Goal: Information Seeking & Learning: Find specific page/section

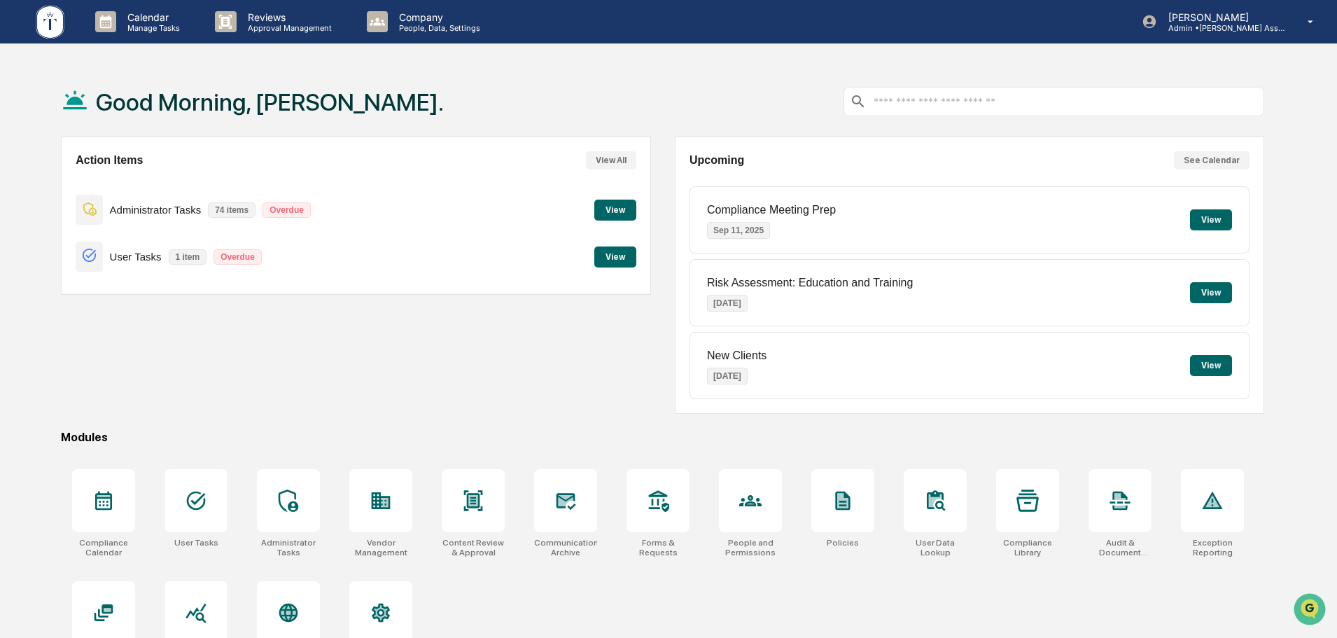
click at [662, 286] on div "Action Items View All Administrator Tasks 74 items Overdue View User Tasks 1 it…" at bounding box center [662, 274] width 1203 height 277
click at [573, 506] on icon at bounding box center [566, 501] width 20 height 17
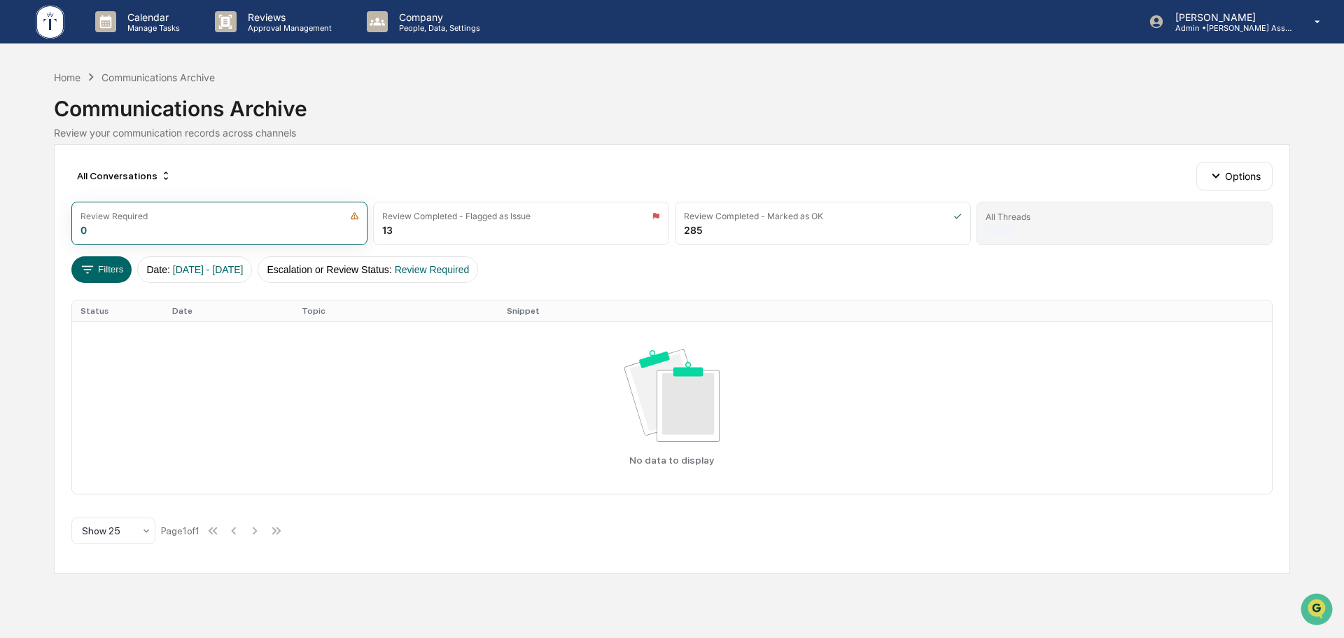
click at [1028, 204] on div "All Threads" at bounding box center [1124, 223] width 296 height 43
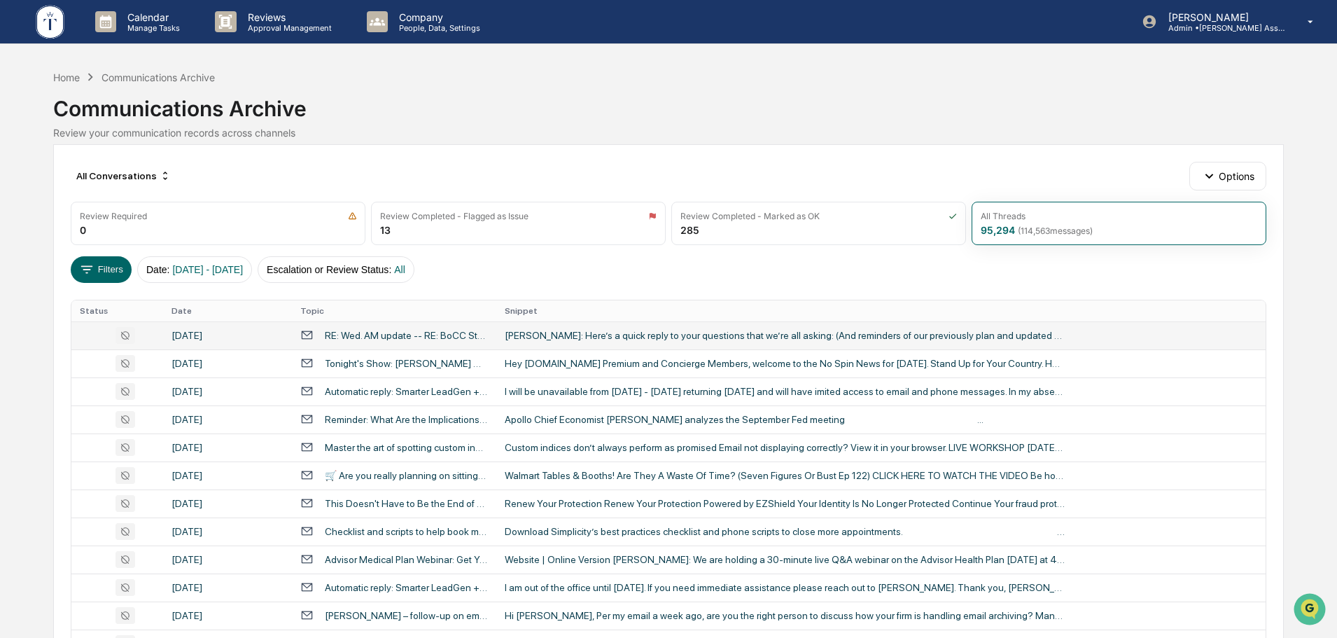
click at [549, 337] on div "[PERSON_NAME]: Here’s a quick reply to your questions that we’re all asking: (A…" at bounding box center [785, 335] width 560 height 11
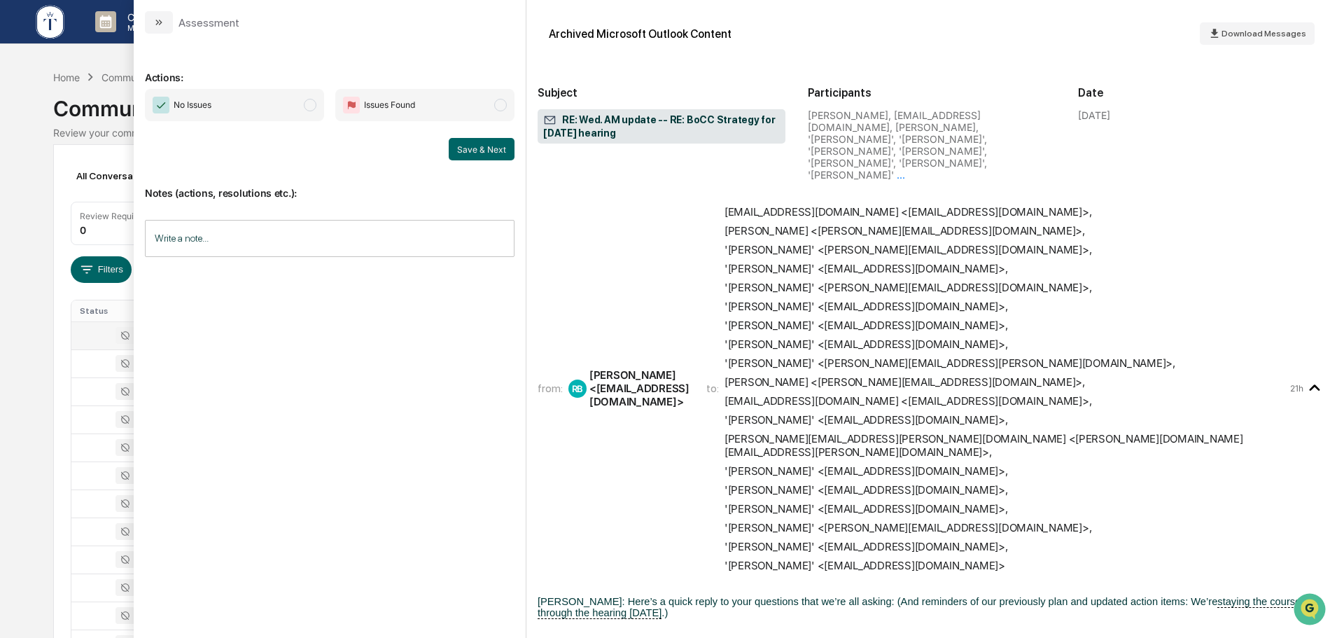
click at [51, 356] on div "Calendar Manage Tasks Reviews Approval Management Company People, Data, Setting…" at bounding box center [668, 550] width 1337 height 1101
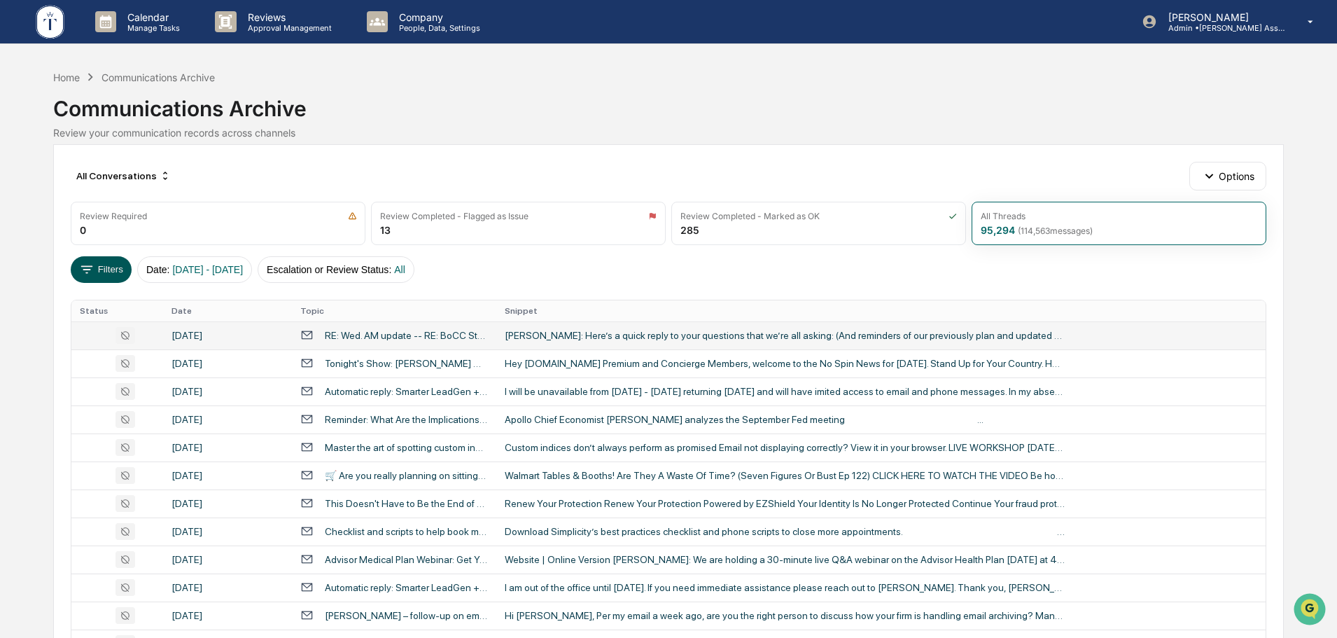
click at [87, 264] on icon at bounding box center [86, 269] width 15 height 15
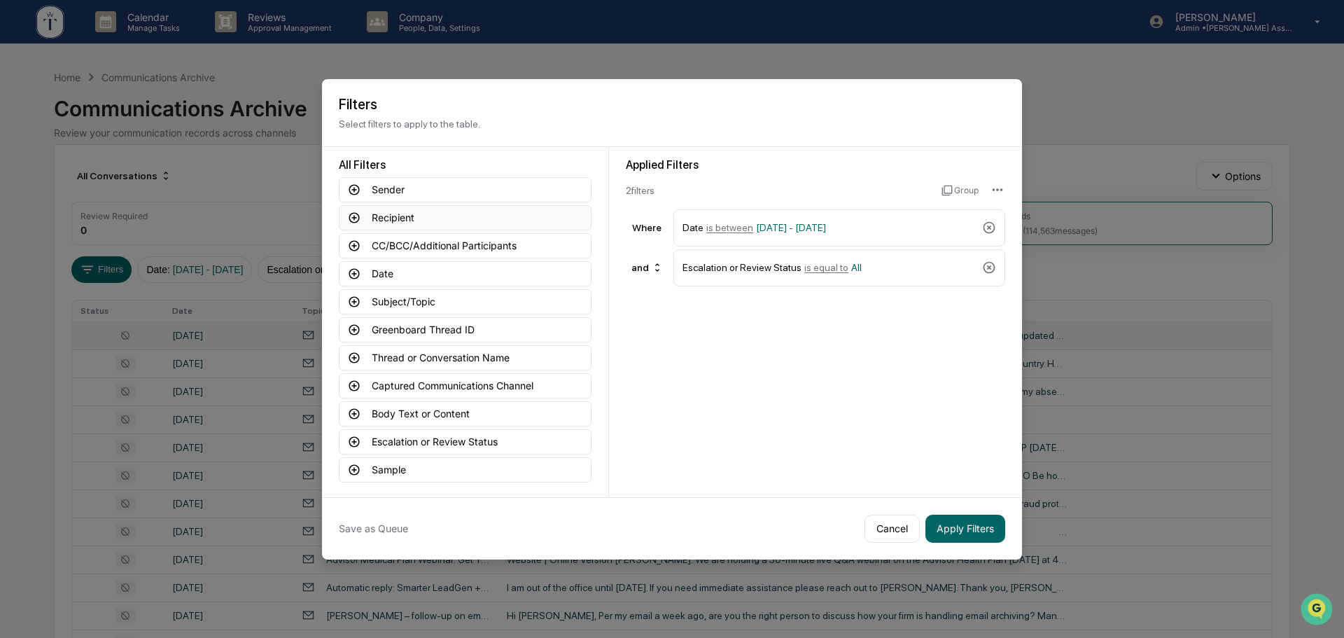
click at [481, 211] on button "Recipient" at bounding box center [465, 217] width 253 height 25
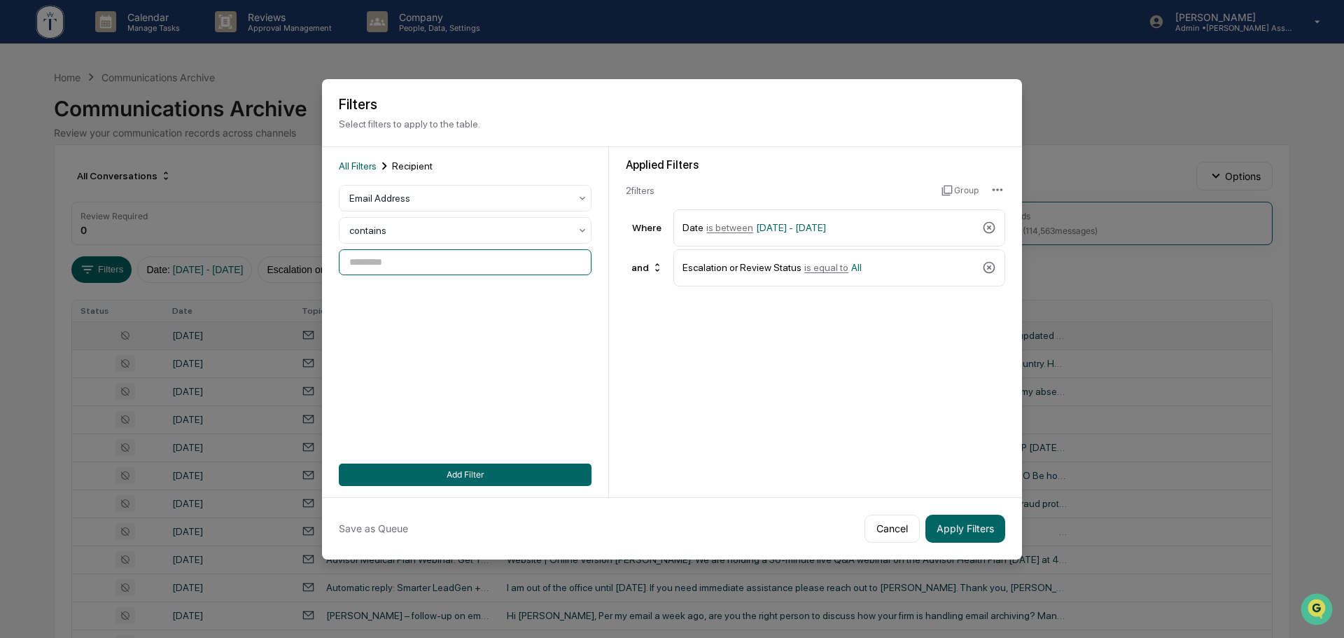
click at [422, 262] on input at bounding box center [465, 262] width 253 height 26
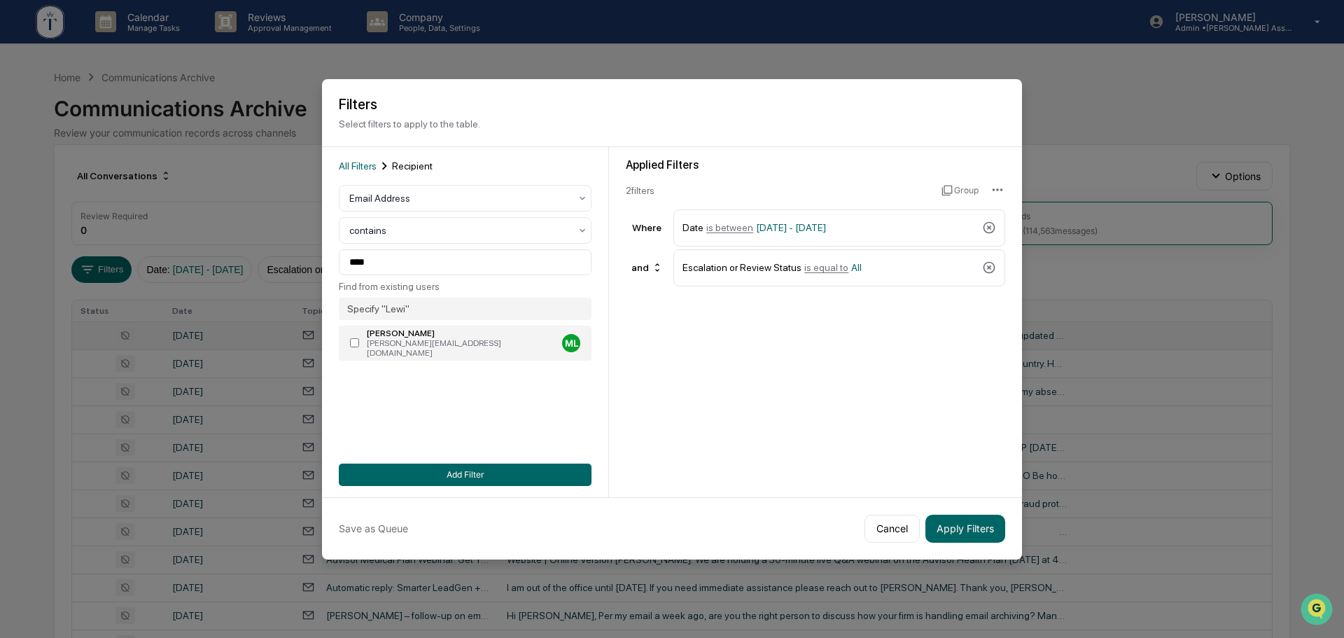
type input "**********"
click at [482, 462] on div "**********" at bounding box center [465, 322] width 253 height 328
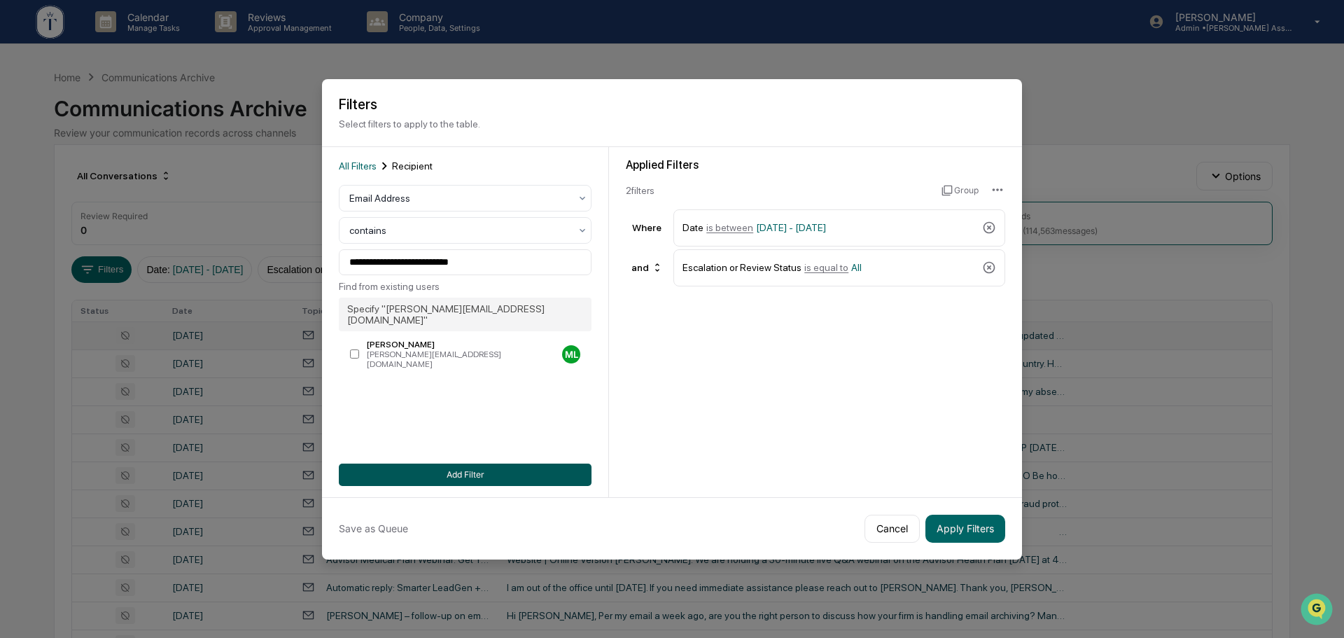
click at [472, 475] on button "Add Filter" at bounding box center [465, 474] width 253 height 22
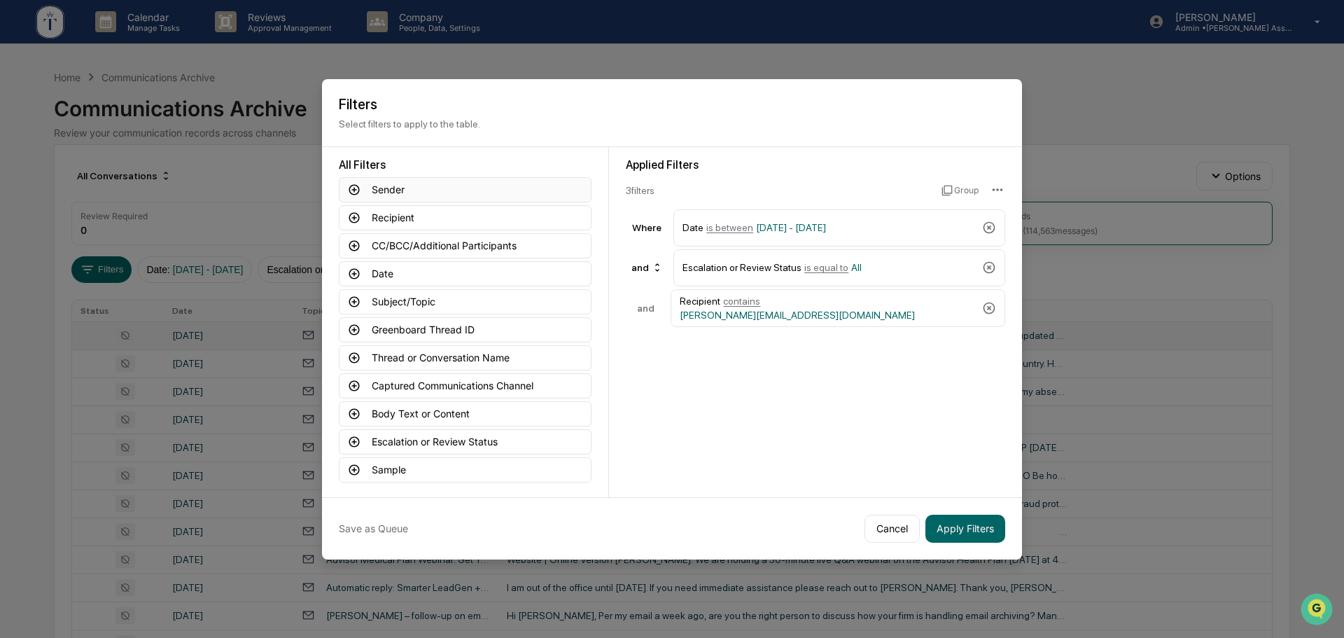
click at [430, 193] on button "Sender" at bounding box center [465, 189] width 253 height 25
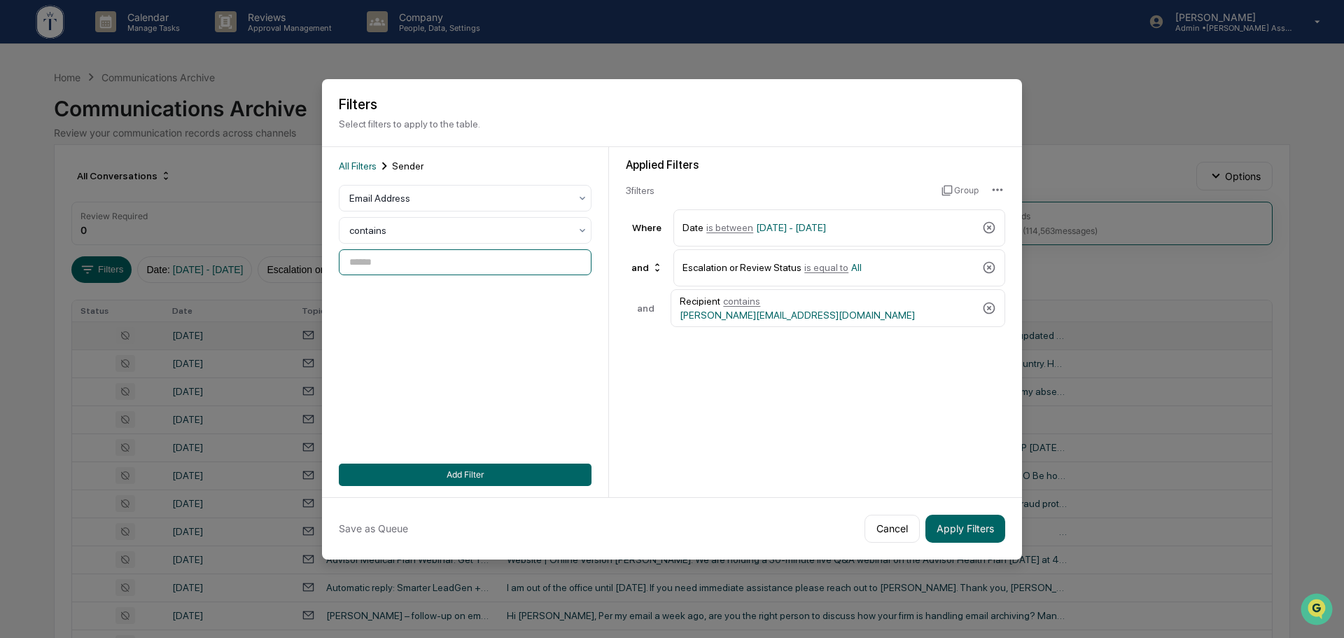
click at [395, 261] on input at bounding box center [465, 262] width 253 height 26
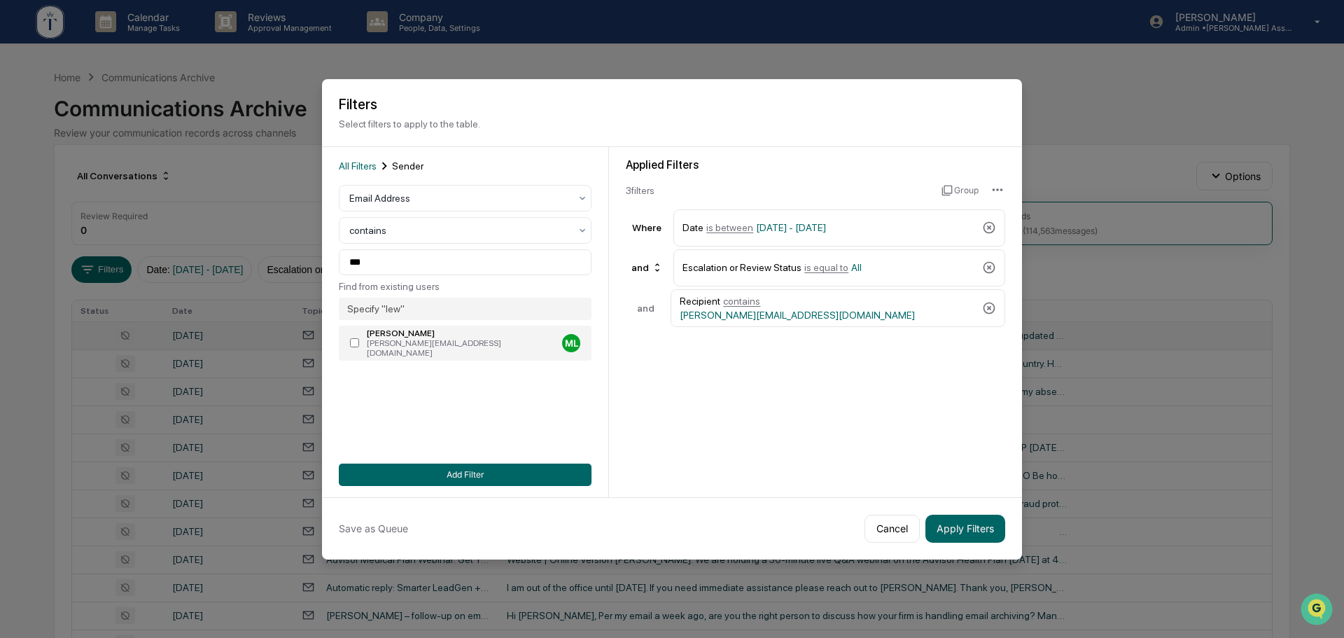
click at [450, 347] on div "[PERSON_NAME][EMAIL_ADDRESS][DOMAIN_NAME]" at bounding box center [462, 348] width 190 height 20
type input "**********"
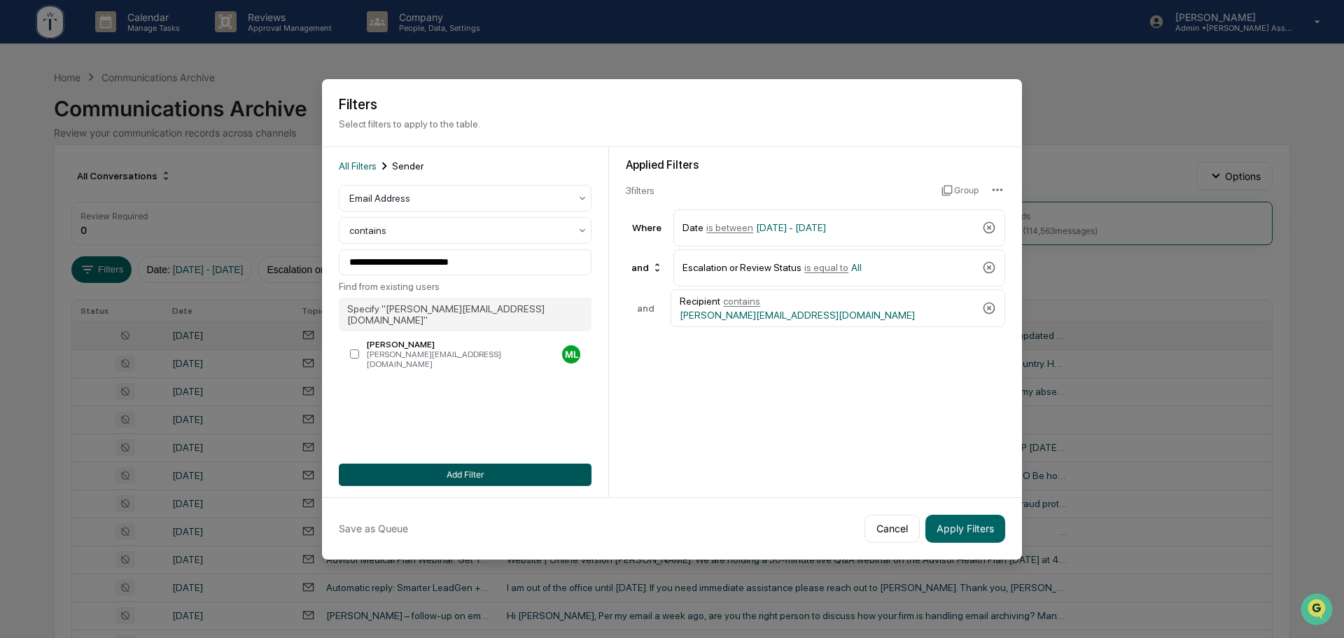
click at [500, 480] on button "Add Filter" at bounding box center [465, 474] width 253 height 22
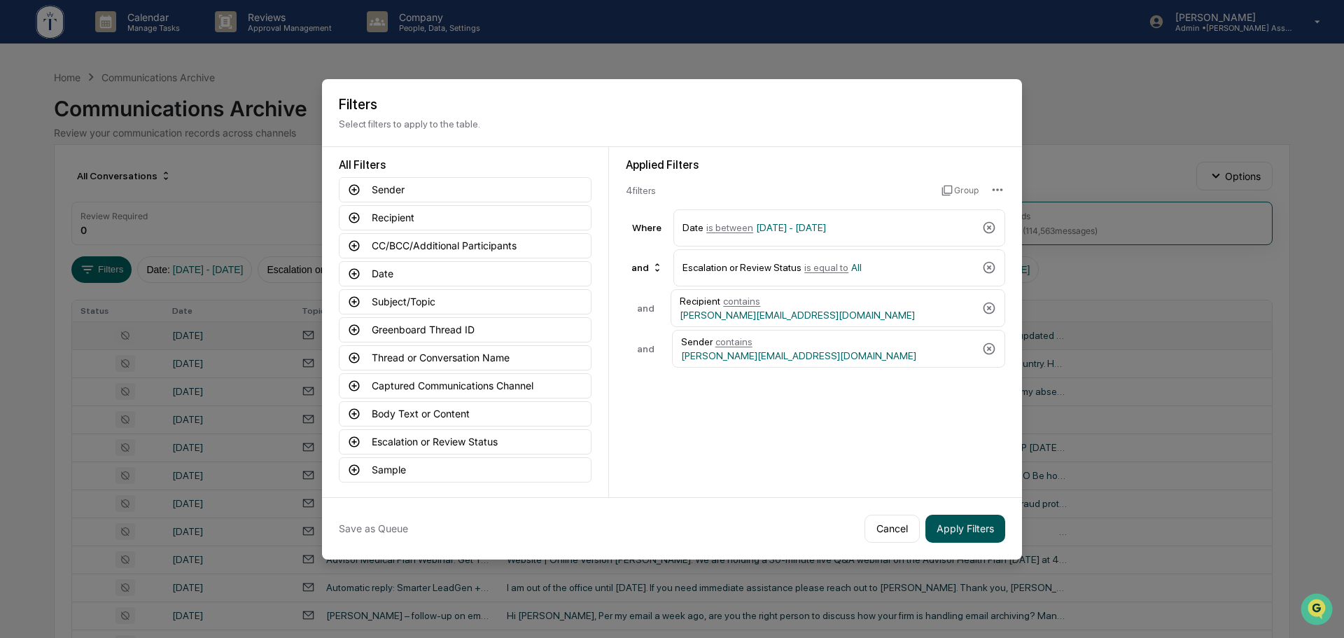
click at [971, 535] on button "Apply Filters" at bounding box center [965, 528] width 80 height 28
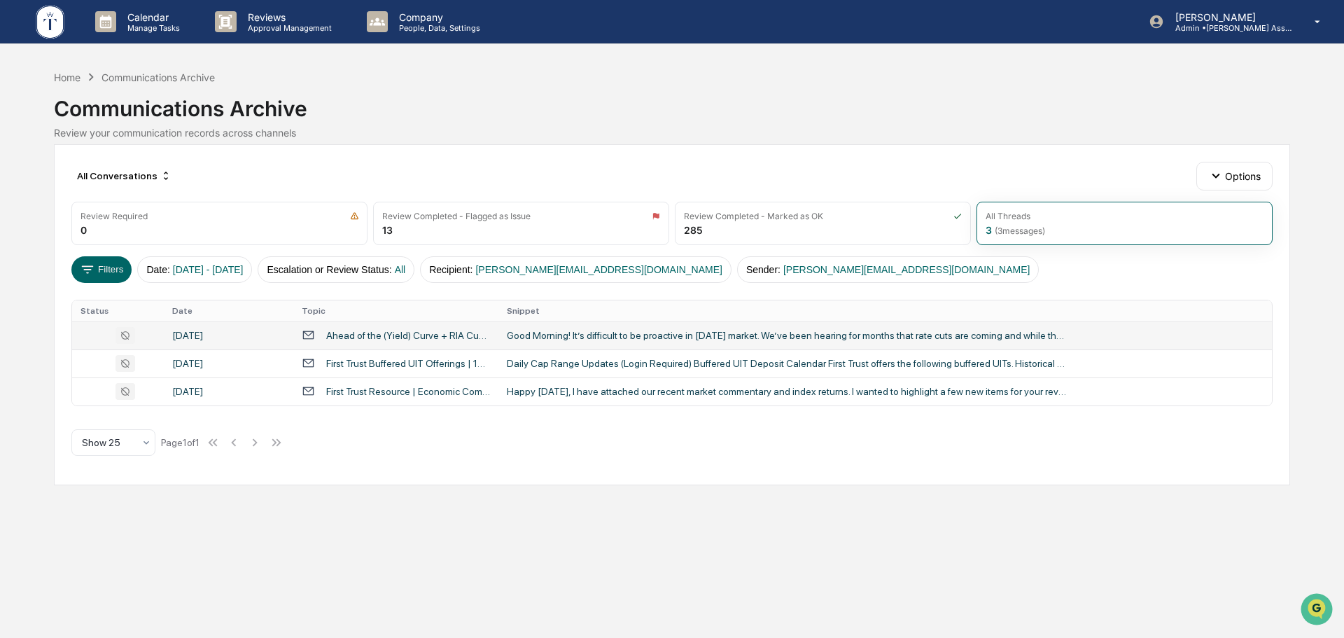
click at [671, 340] on div "Good Morning! It’s difficult to be proactive in [DATE] market. We’ve been heari…" at bounding box center [787, 335] width 560 height 11
click at [99, 510] on div "Calendar Manage Tasks Reviews Approval Management Company People, Data, Setting…" at bounding box center [672, 319] width 1344 height 638
click at [638, 396] on div "Happy [DATE], I have attached our recent market commentary and index returns. I…" at bounding box center [787, 391] width 560 height 11
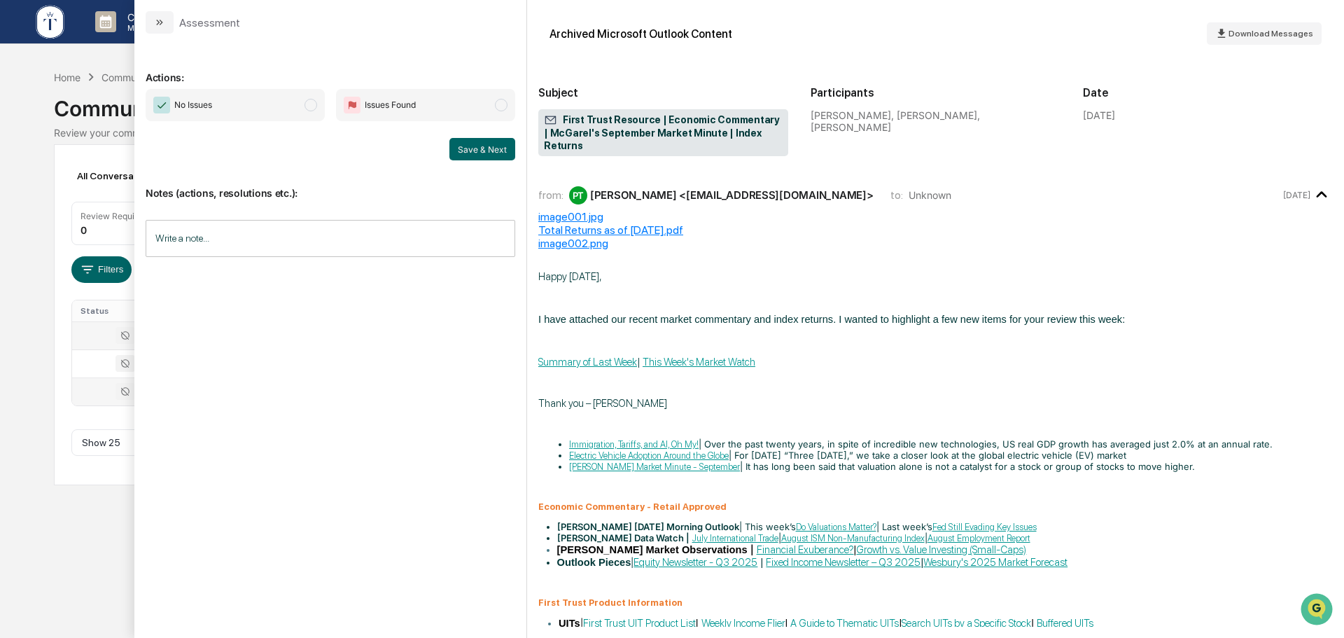
click at [85, 517] on div "Calendar Manage Tasks Reviews Approval Management Company People, Data, Setting…" at bounding box center [672, 319] width 1344 height 638
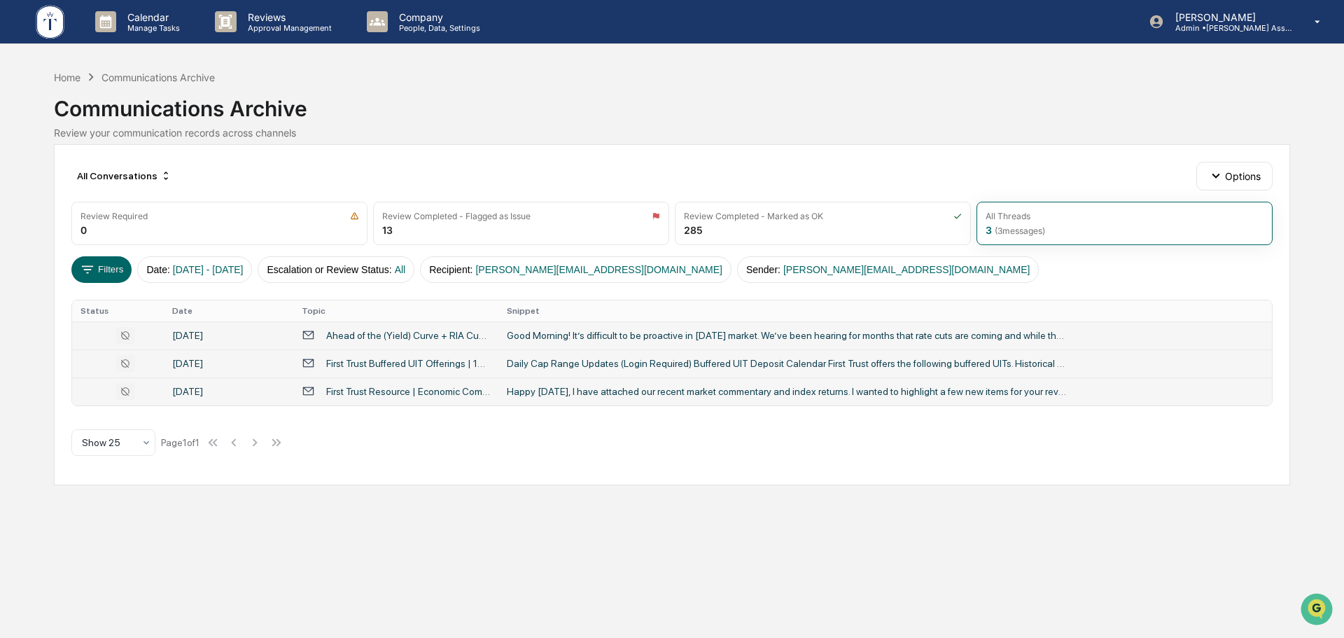
click at [676, 361] on div "Daily Cap Range Updates (Login Required) Buffered UIT Deposit Calendar First Tr…" at bounding box center [787, 363] width 560 height 11
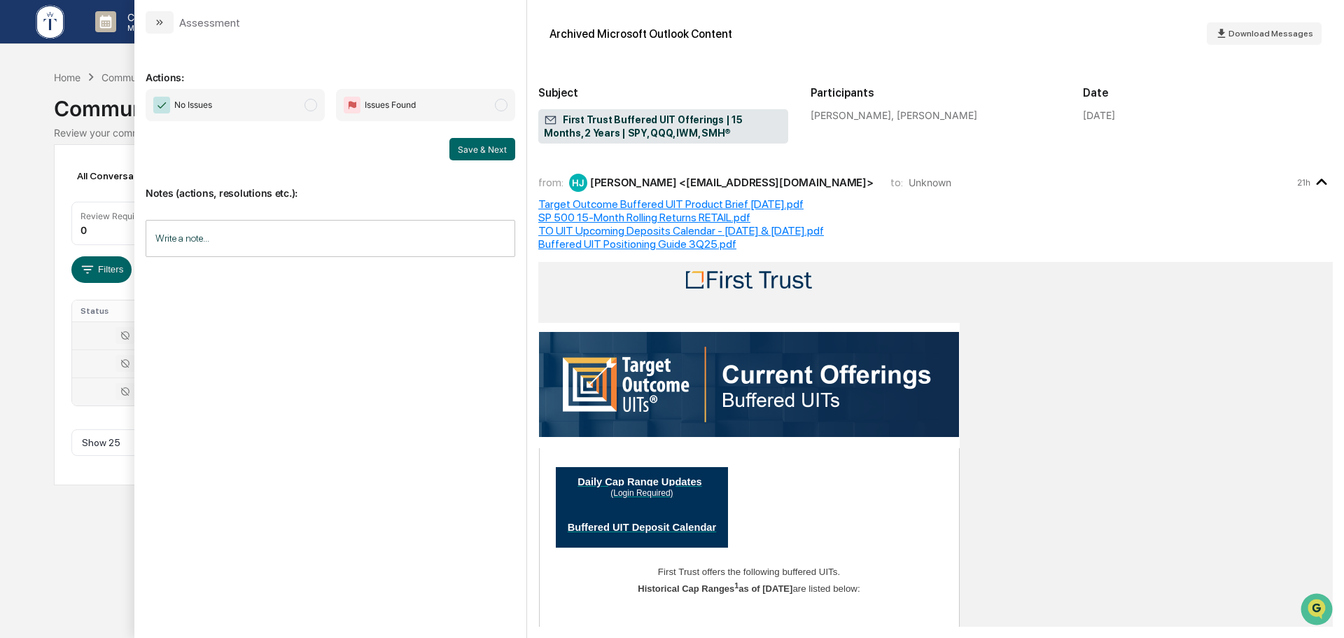
click at [80, 525] on div "Calendar Manage Tasks Reviews Approval Management Company People, Data, Setting…" at bounding box center [672, 319] width 1344 height 638
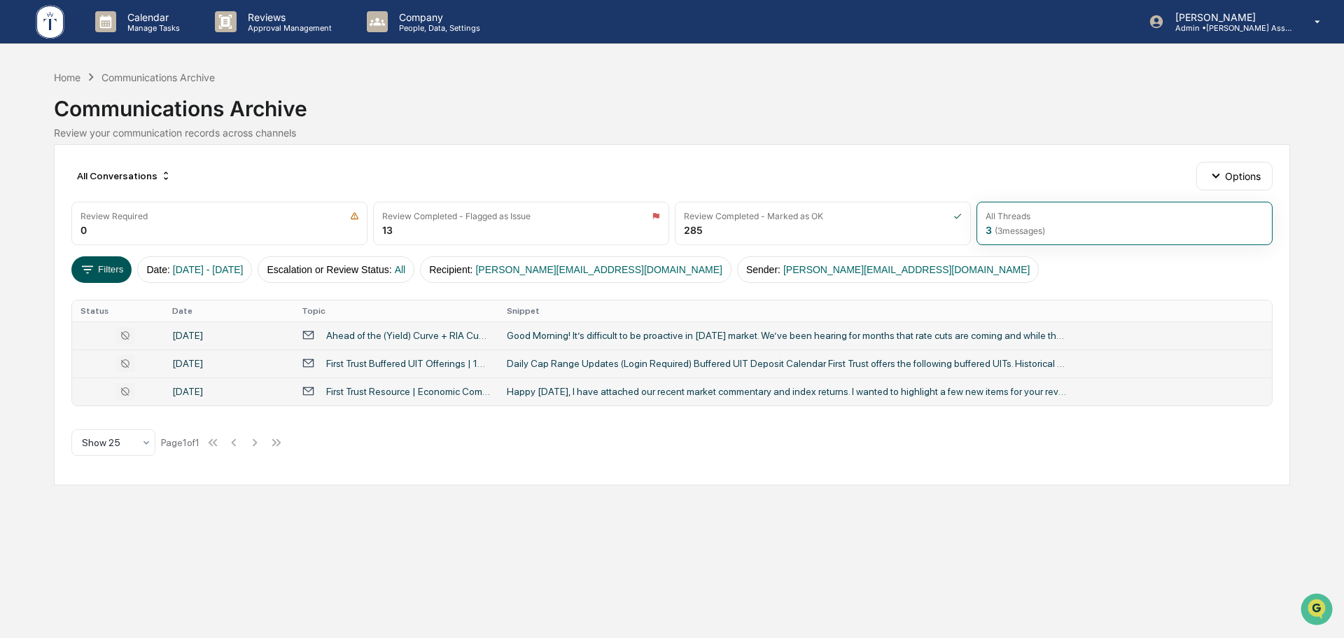
click at [95, 271] on icon at bounding box center [87, 269] width 15 height 15
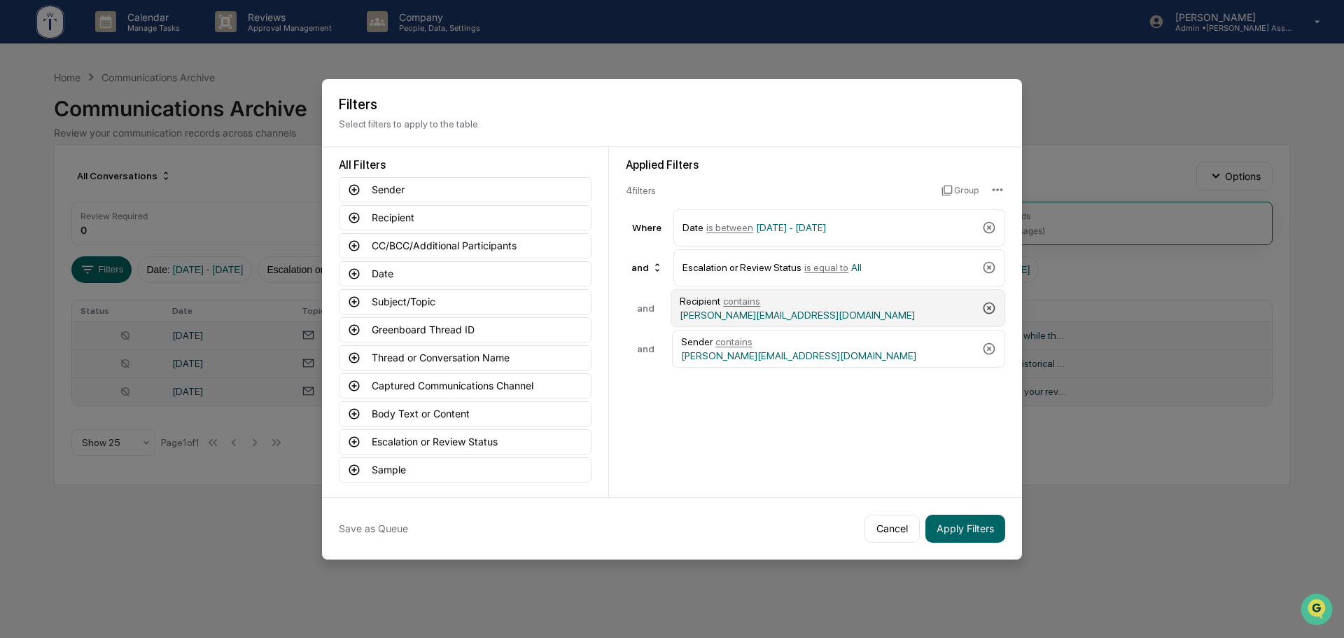
click at [987, 306] on icon at bounding box center [989, 308] width 14 height 14
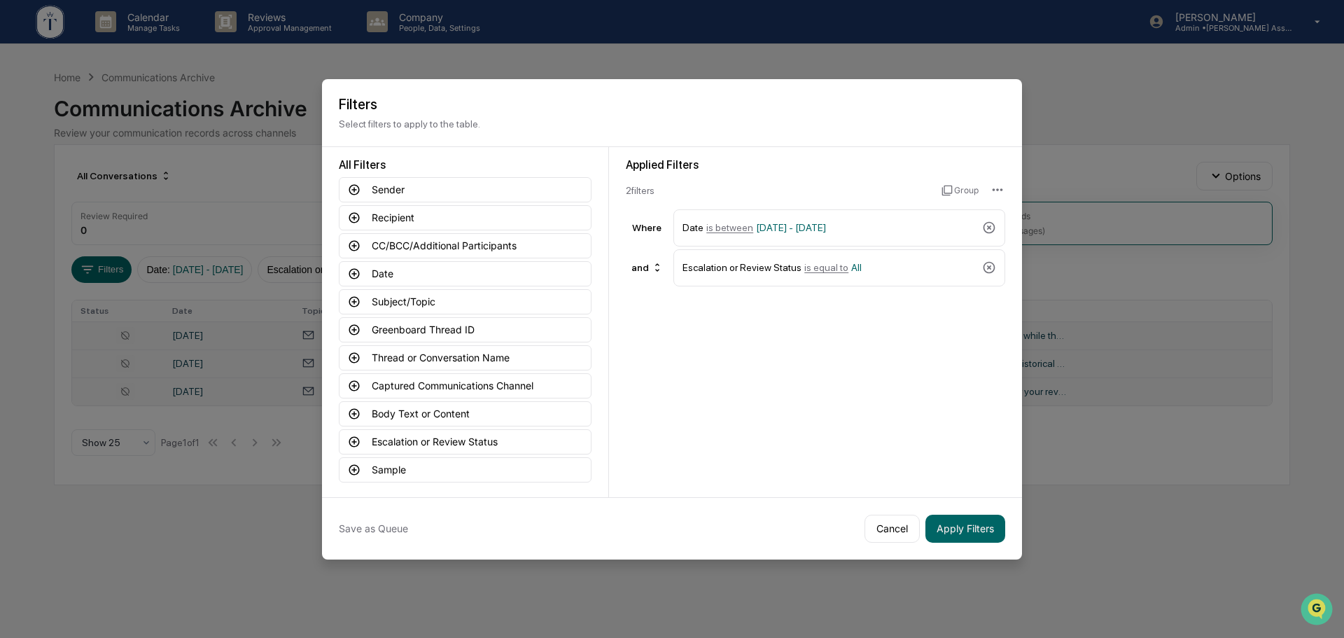
click at [822, 360] on div "Applied Filters 2 filter s Group Where Date is between [DATE] - [DATE] and Esca…" at bounding box center [815, 322] width 413 height 350
click at [963, 526] on button "Apply Filters" at bounding box center [965, 528] width 80 height 28
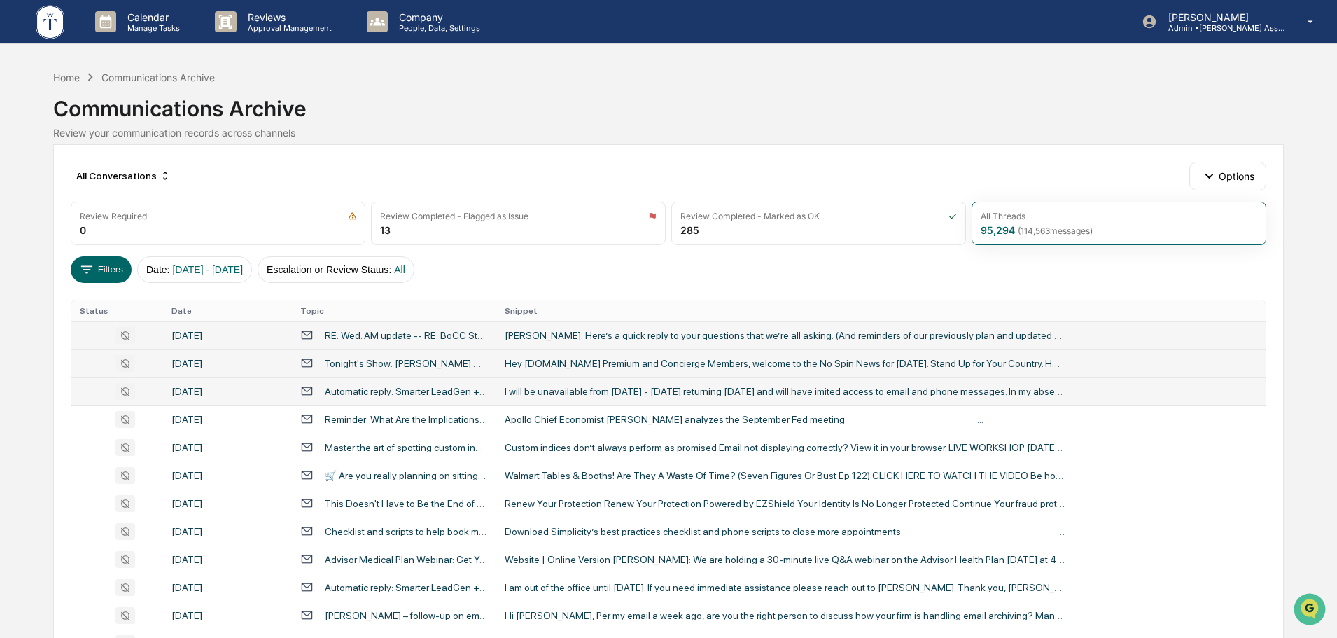
click at [719, 105] on div "Communications Archive" at bounding box center [668, 103] width 1230 height 36
click at [624, 396] on div "I will be unavailable from [DATE] - [DATE] returning [DATE] and will have imite…" at bounding box center [785, 391] width 560 height 11
click at [33, 380] on div "Calendar Manage Tasks Reviews Approval Management Company People, Data, Setting…" at bounding box center [668, 550] width 1337 height 1101
click at [710, 138] on div "Review your communication records across channels" at bounding box center [668, 133] width 1230 height 12
